Goal: Transaction & Acquisition: Obtain resource

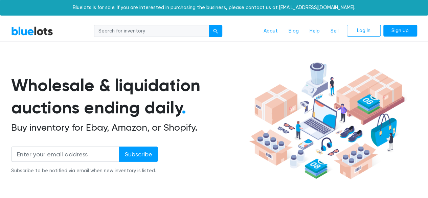
click at [89, 155] on input "email" at bounding box center [65, 154] width 108 height 15
click at [141, 32] on input "search" at bounding box center [151, 31] width 115 height 12
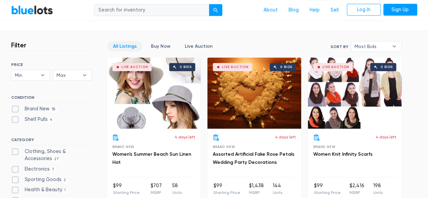
scroll to position [203, 0]
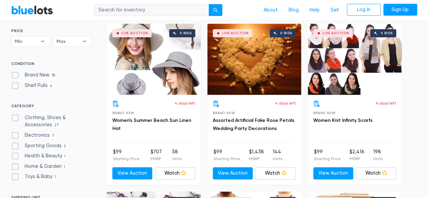
click at [17, 117] on label "Clothing, Shoes & Accessories 27" at bounding box center [51, 121] width 81 height 15
click at [16, 117] on Accessories"] "Clothing, Shoes & Accessories 27" at bounding box center [13, 116] width 4 height 4
checkbox Accessories"] "true"
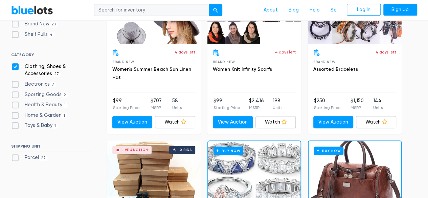
scroll to position [182, 0]
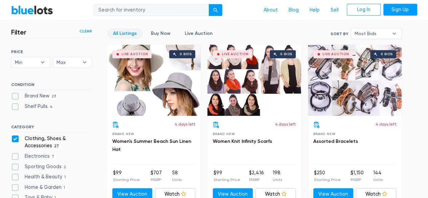
click at [15, 95] on label "Brand New 23" at bounding box center [34, 95] width 47 height 7
click at [15, 95] on New"] "Brand New 23" at bounding box center [13, 94] width 4 height 4
checkbox New"] "true"
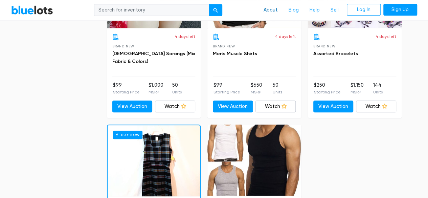
scroll to position [1570, 0]
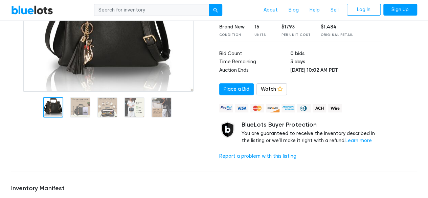
scroll to position [203, 0]
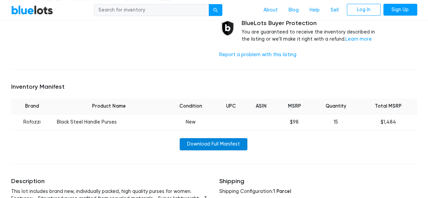
click at [232, 145] on link "Download Full Manifest" at bounding box center [214, 144] width 68 height 12
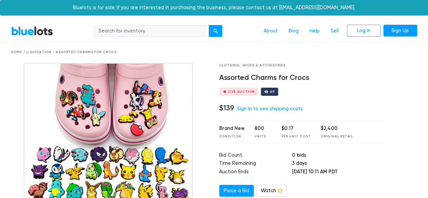
click at [367, 104] on div "$139 Sign in to see shipping costs" at bounding box center [301, 108] width 164 height 9
